Goal: Transaction & Acquisition: Purchase product/service

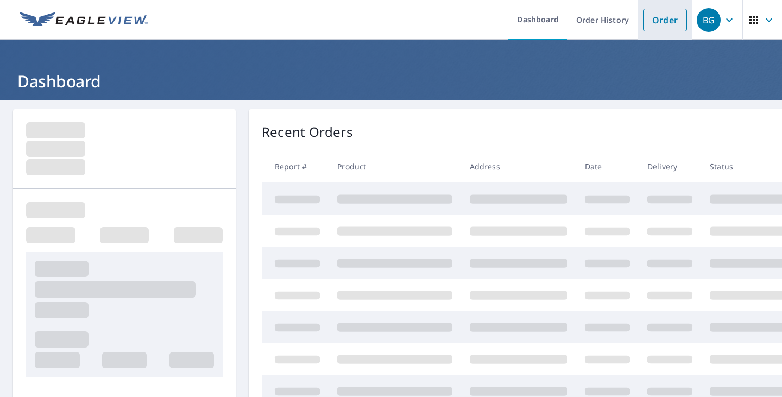
click at [672, 24] on link "Order" at bounding box center [665, 20] width 44 height 23
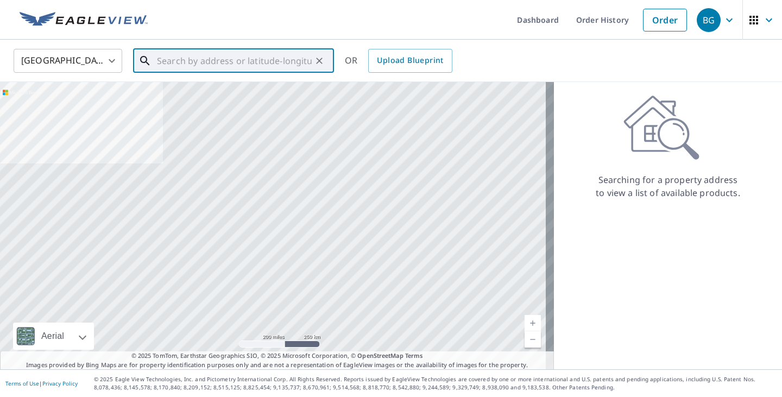
click at [227, 58] on input "text" at bounding box center [234, 61] width 155 height 30
paste input "[STREET_ADDRESS]"
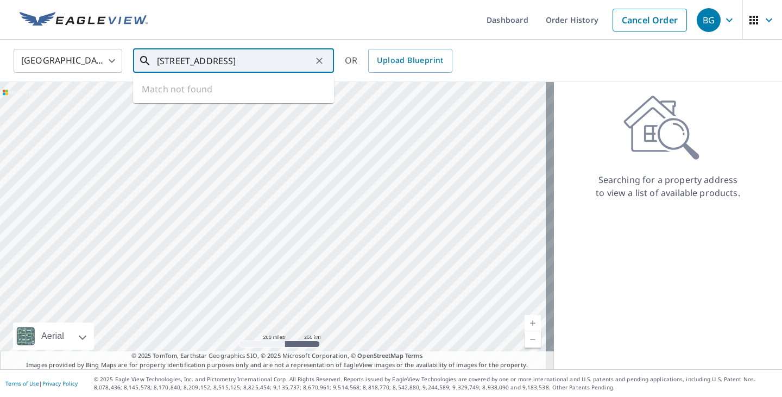
scroll to position [0, 4]
click at [225, 93] on span "[STREET_ADDRESS]" at bounding box center [240, 92] width 170 height 13
type input "[STREET_ADDRESS]"
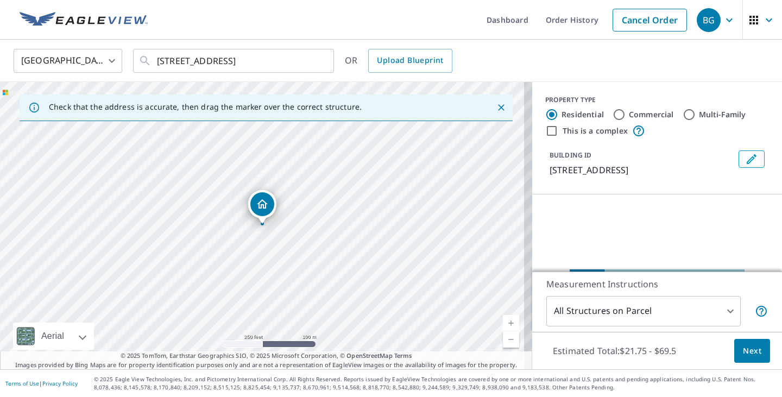
click at [753, 356] on button "Next" at bounding box center [752, 351] width 36 height 24
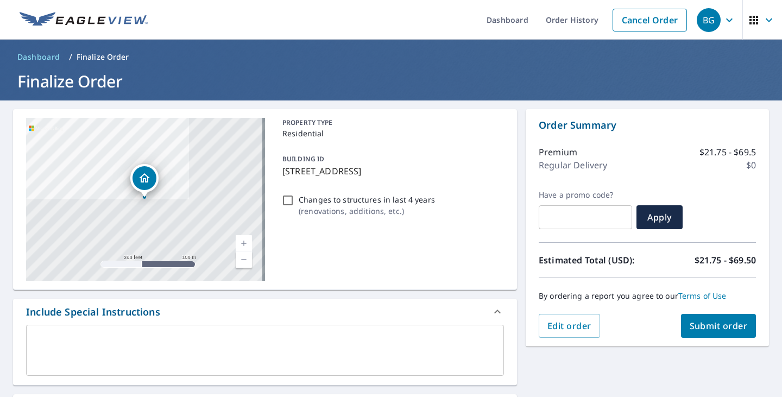
click at [734, 324] on span "Submit order" at bounding box center [718, 326] width 58 height 12
